Goal: Find specific page/section: Find specific page/section

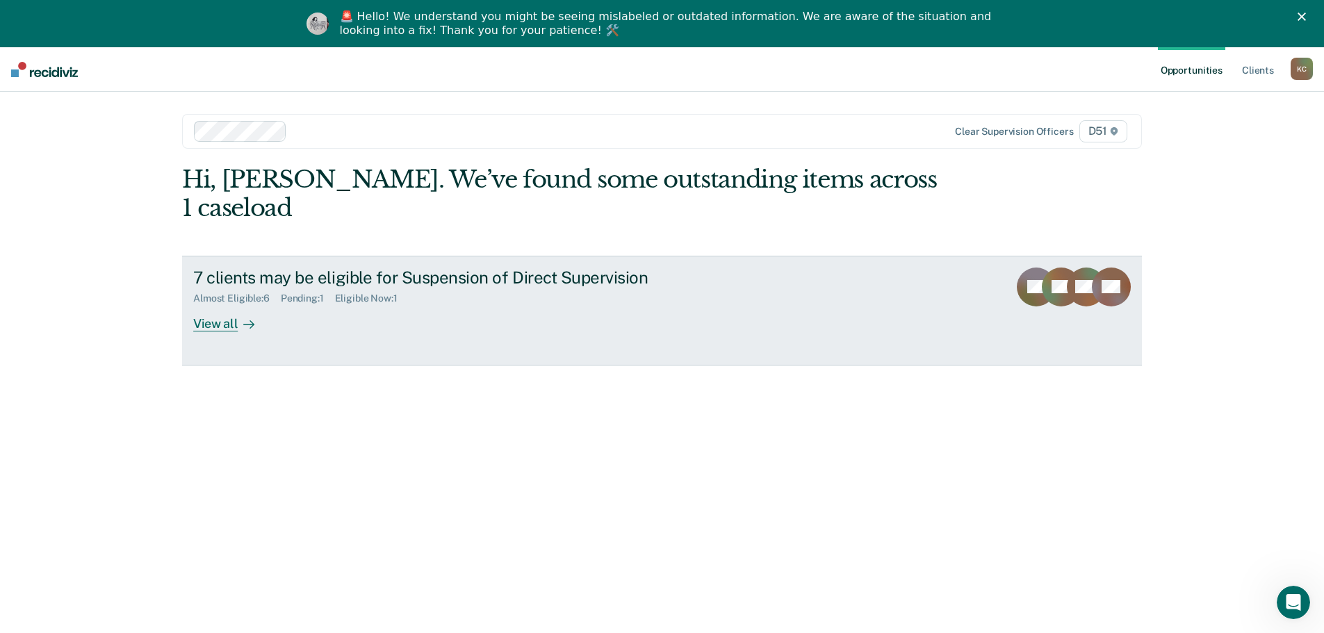
click at [212, 304] on div "View all" at bounding box center [232, 317] width 78 height 27
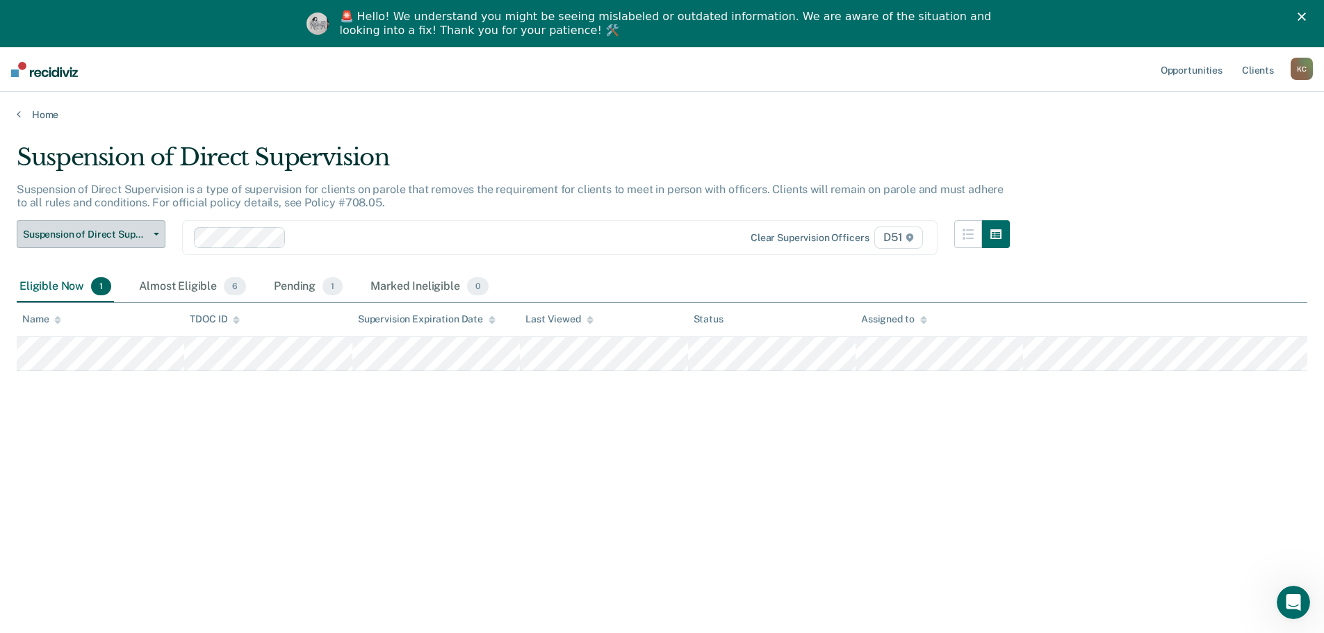
click at [149, 245] on button "Suspension of Direct Supervision" at bounding box center [91, 234] width 149 height 28
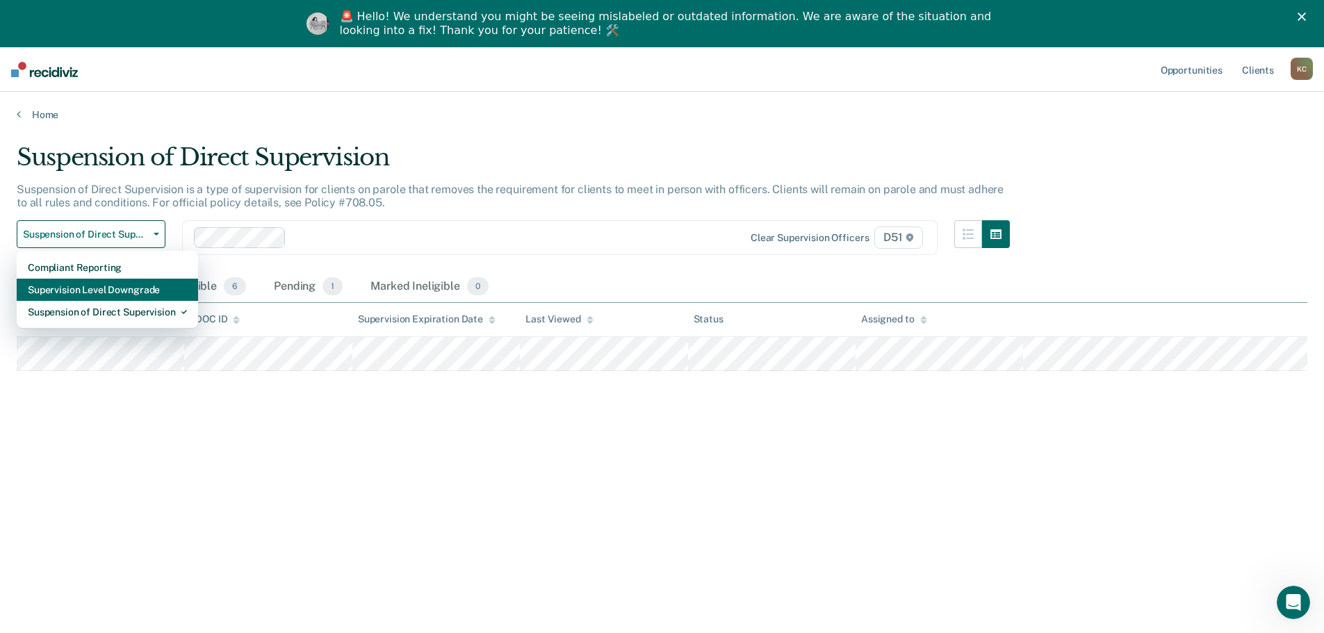
click at [141, 288] on div "Supervision Level Downgrade" at bounding box center [107, 290] width 159 height 22
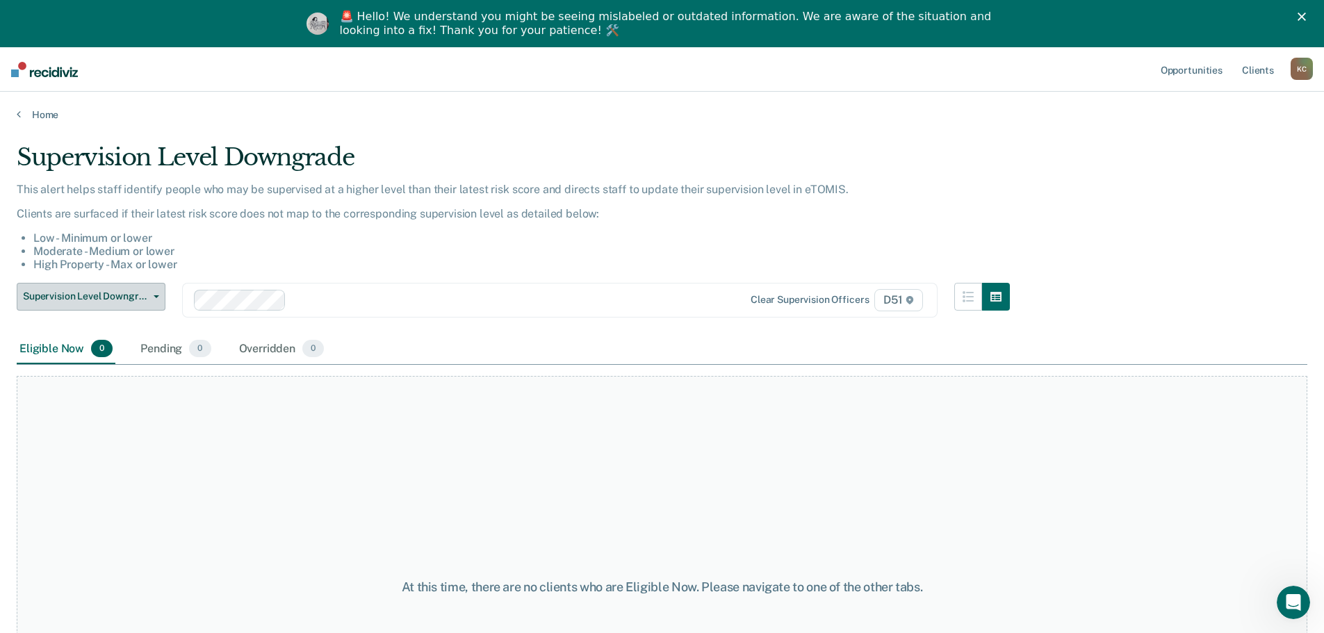
click at [150, 300] on button "Supervision Level Downgrade" at bounding box center [91, 297] width 149 height 28
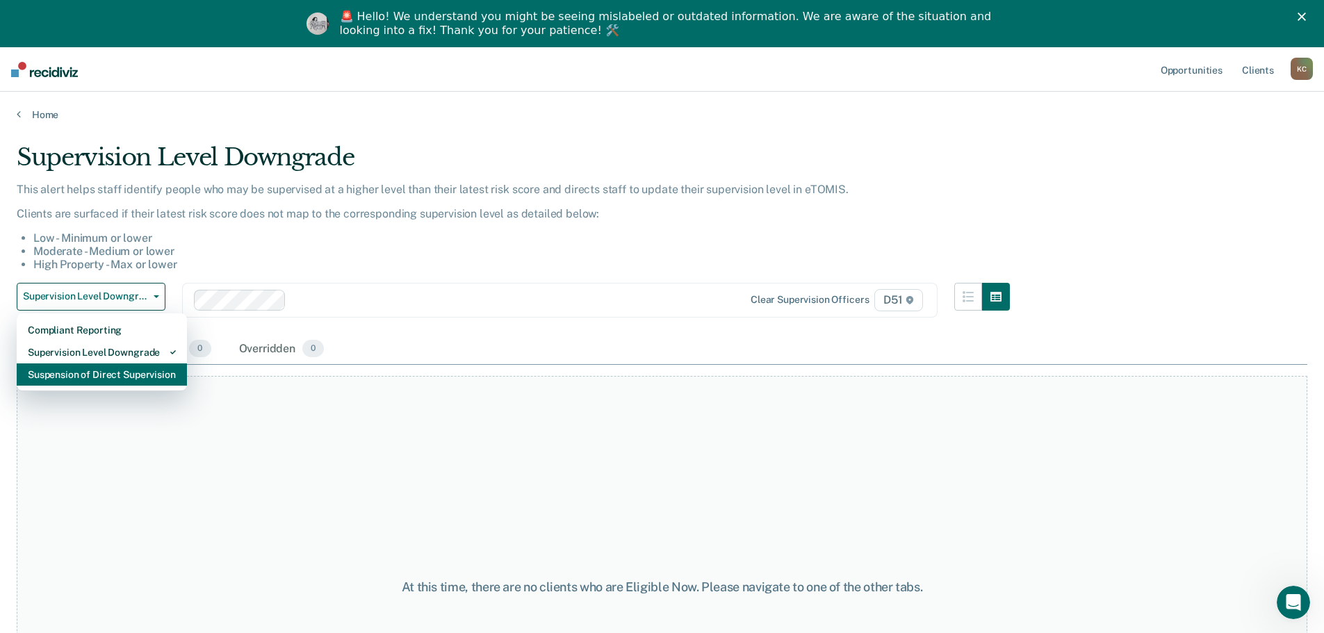
click at [142, 365] on div "Suspension of Direct Supervision" at bounding box center [102, 375] width 148 height 22
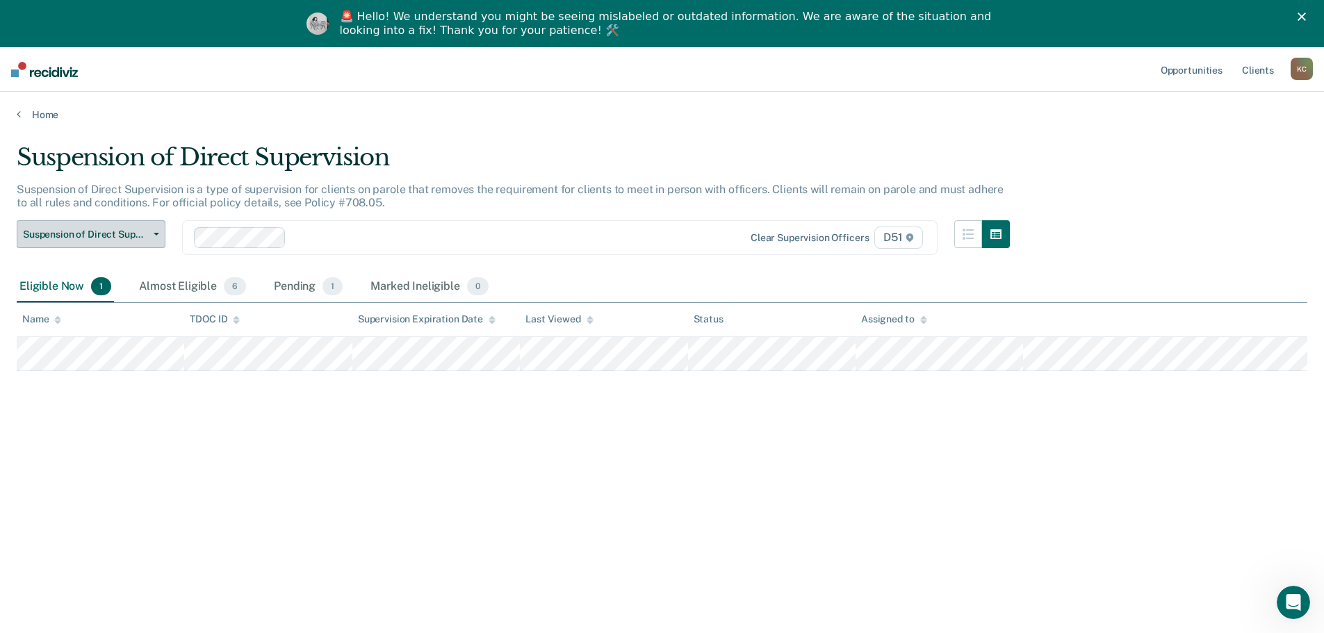
click at [143, 234] on span "Suspension of Direct Supervision" at bounding box center [85, 235] width 125 height 12
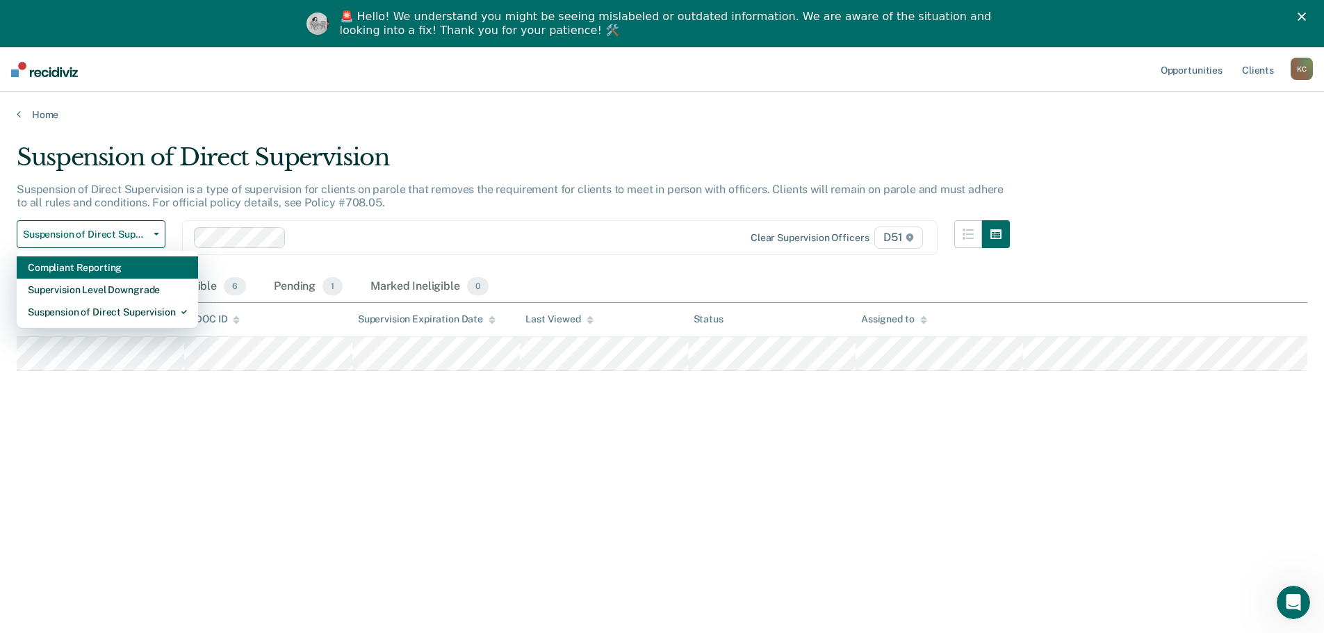
click at [138, 273] on div "Compliant Reporting" at bounding box center [107, 268] width 159 height 22
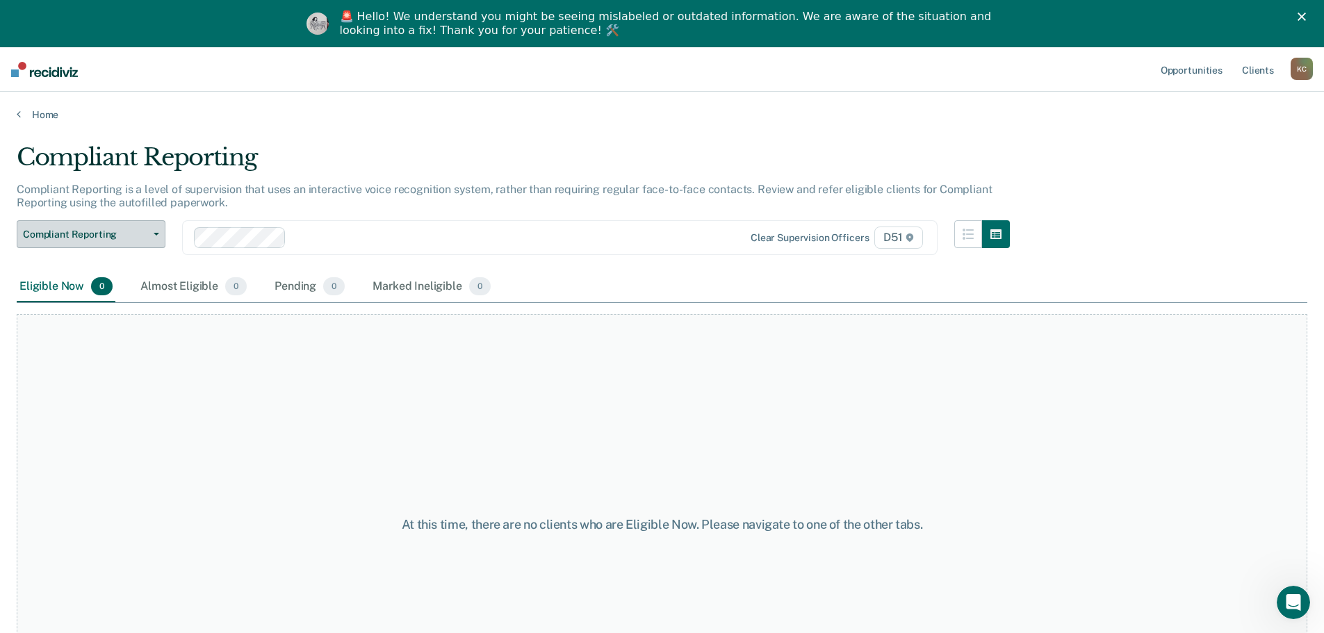
click at [159, 236] on button "Compliant Reporting" at bounding box center [91, 234] width 149 height 28
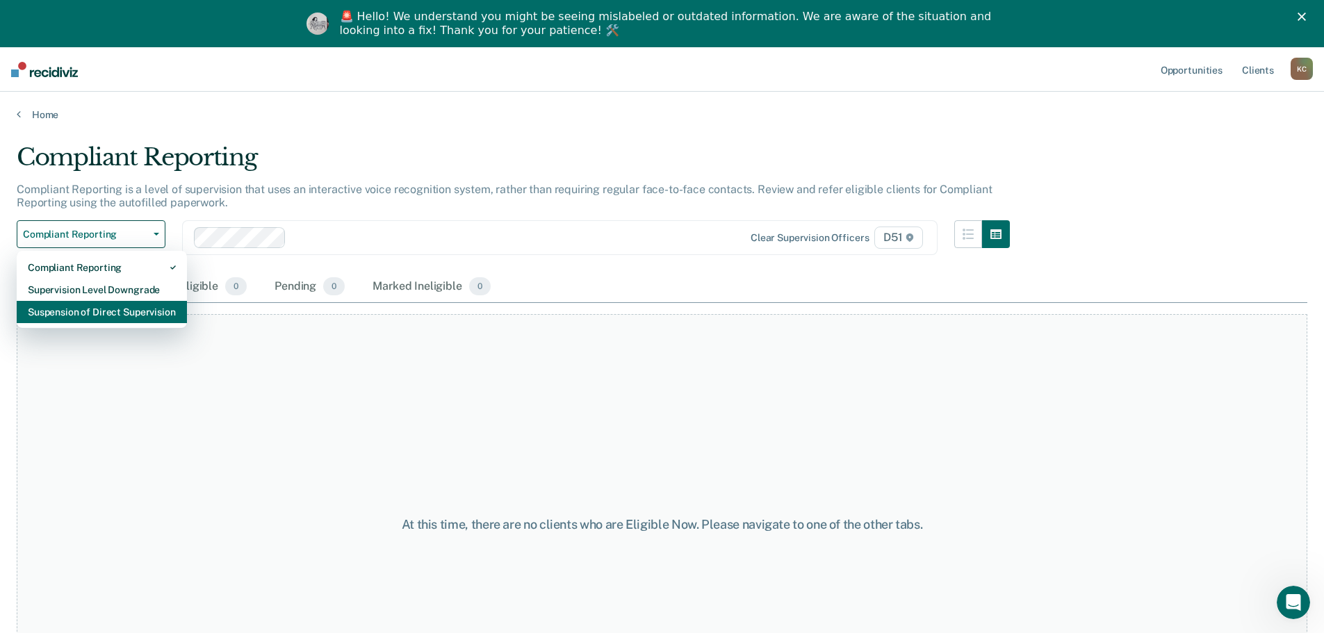
click at [141, 318] on div "Suspension of Direct Supervision" at bounding box center [102, 312] width 148 height 22
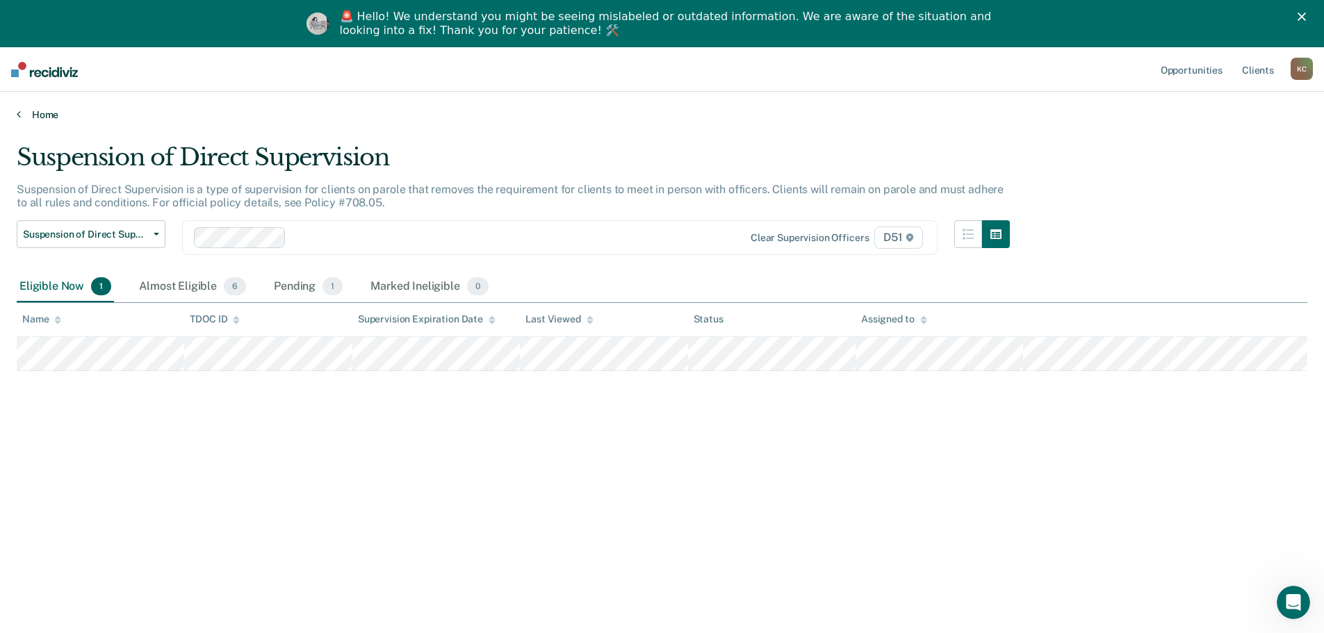
click at [51, 111] on link "Home" at bounding box center [662, 114] width 1291 height 13
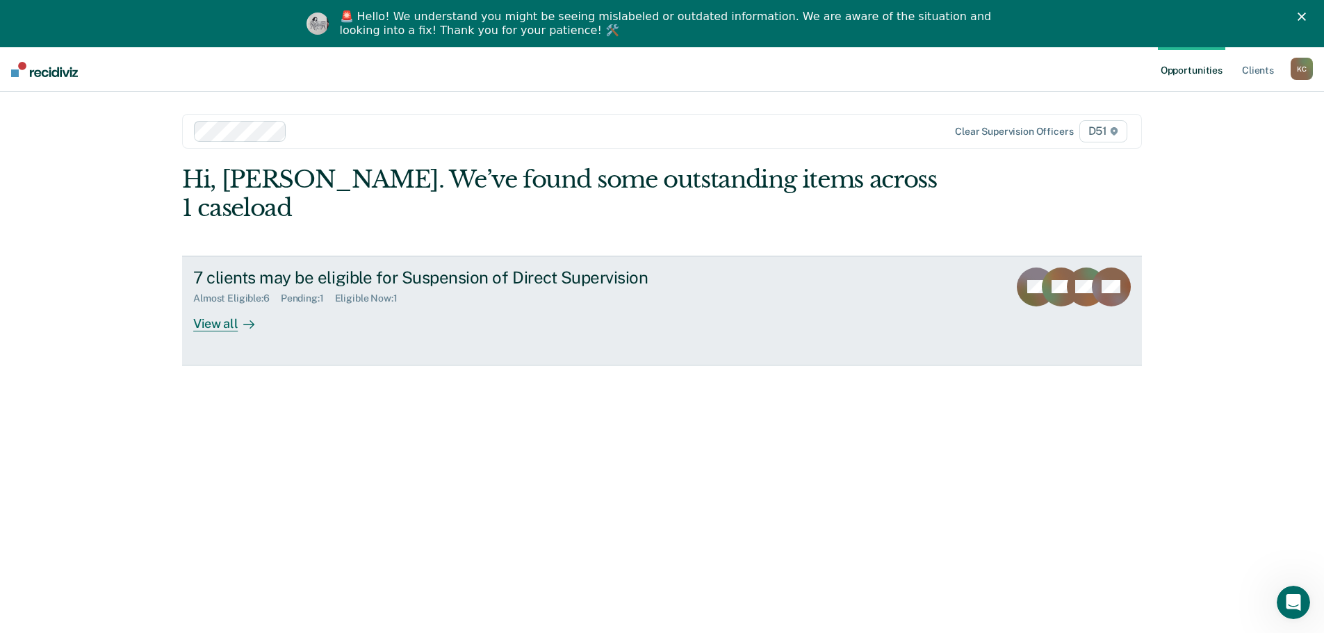
click at [1025, 268] on rect at bounding box center [1036, 287] width 39 height 39
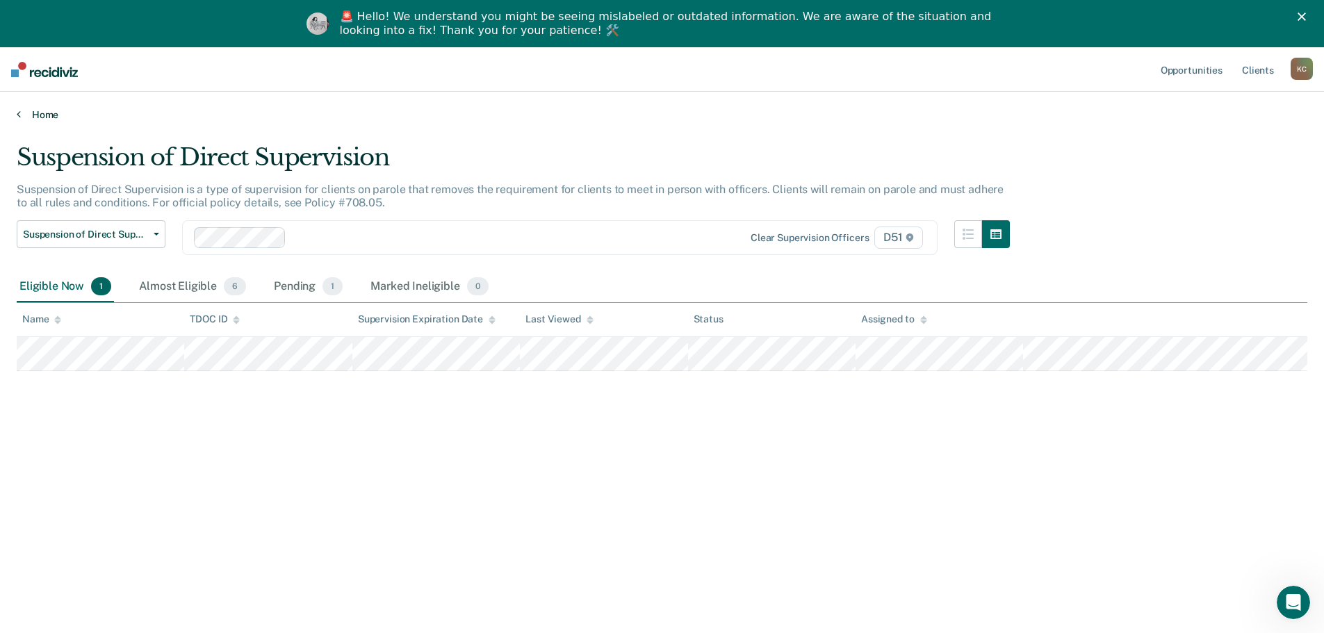
click at [40, 110] on link "Home" at bounding box center [662, 114] width 1291 height 13
